Goal: Task Accomplishment & Management: Manage account settings

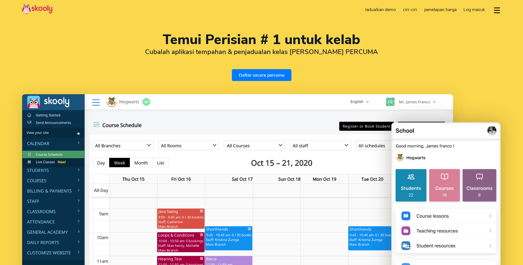
select select "ms"
select select "60"
select select "[GEOGRAPHIC_DATA]"
select select "[GEOGRAPHIC_DATA]/Kuala_Lumpur"
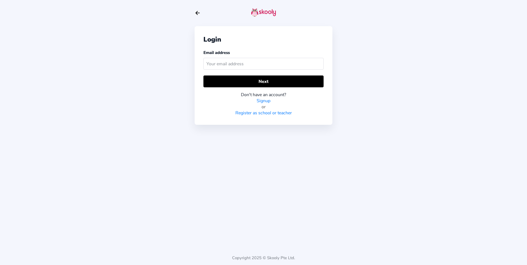
click at [250, 66] on input "text" at bounding box center [263, 64] width 120 height 12
type input "pemanahpulauindah@gmail.com"
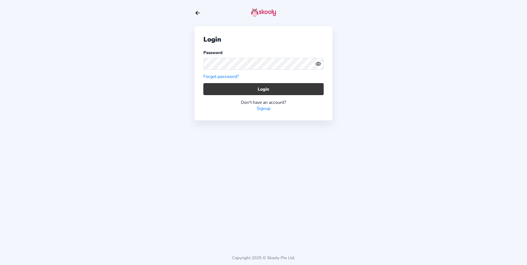
click at [257, 94] on button "Login" at bounding box center [263, 89] width 120 height 12
